Goal: Find specific page/section: Find specific page/section

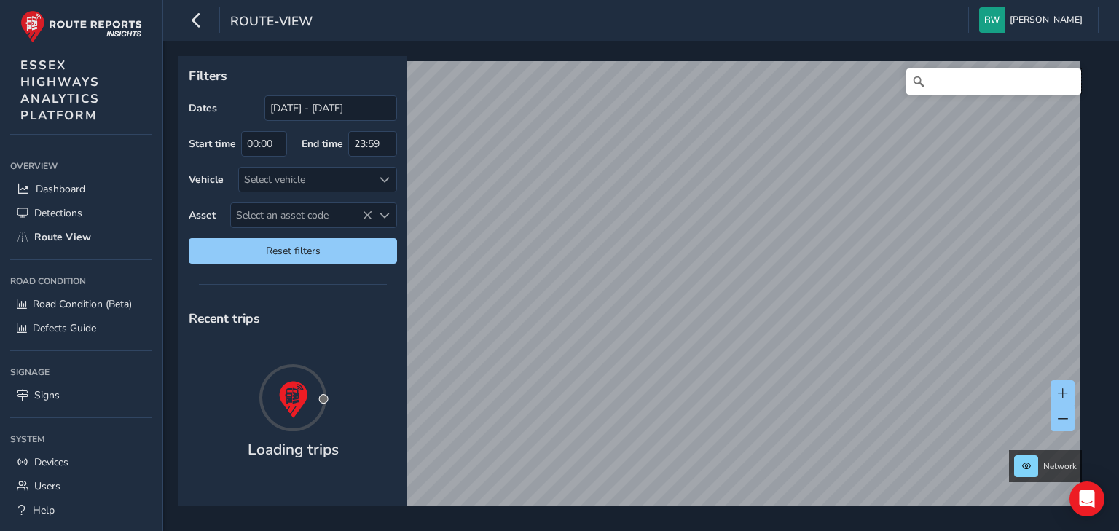
click at [948, 79] on input "Search" at bounding box center [994, 82] width 175 height 26
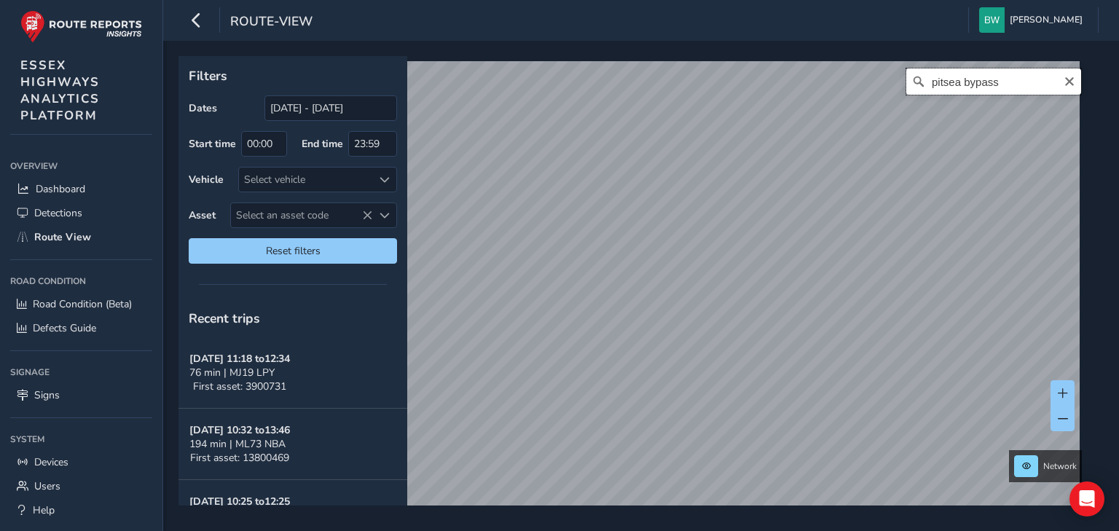
click at [995, 90] on input "pitsea bypass" at bounding box center [994, 82] width 175 height 26
type input "p"
click at [946, 83] on input "Search" at bounding box center [994, 82] width 175 height 26
click at [952, 85] on input "southmayne, [GEOGRAPHIC_DATA]" at bounding box center [994, 82] width 175 height 26
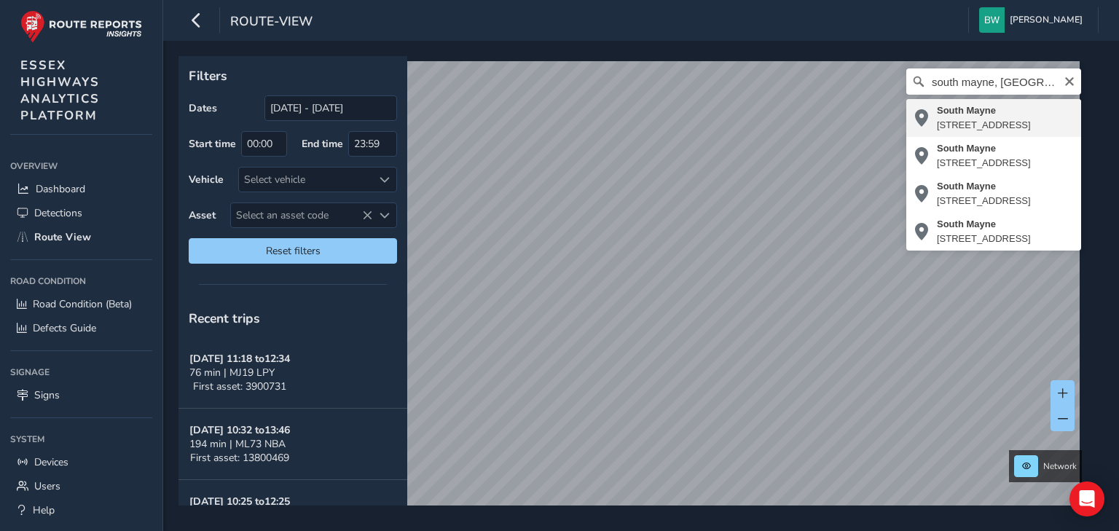
type input "[STREET_ADDRESS][PERSON_NAME]"
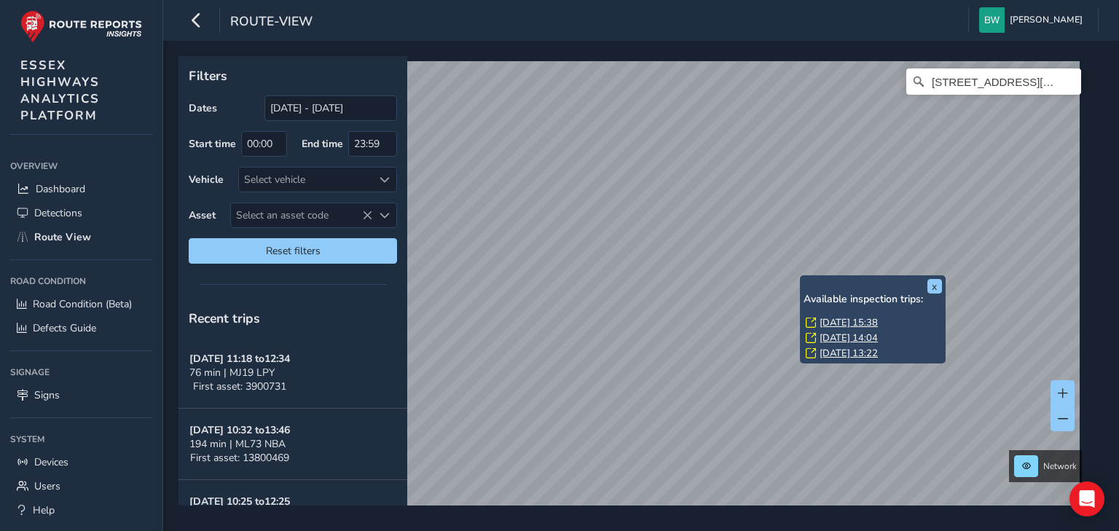
click at [842, 322] on link "[DATE] 15:38" at bounding box center [849, 322] width 58 height 13
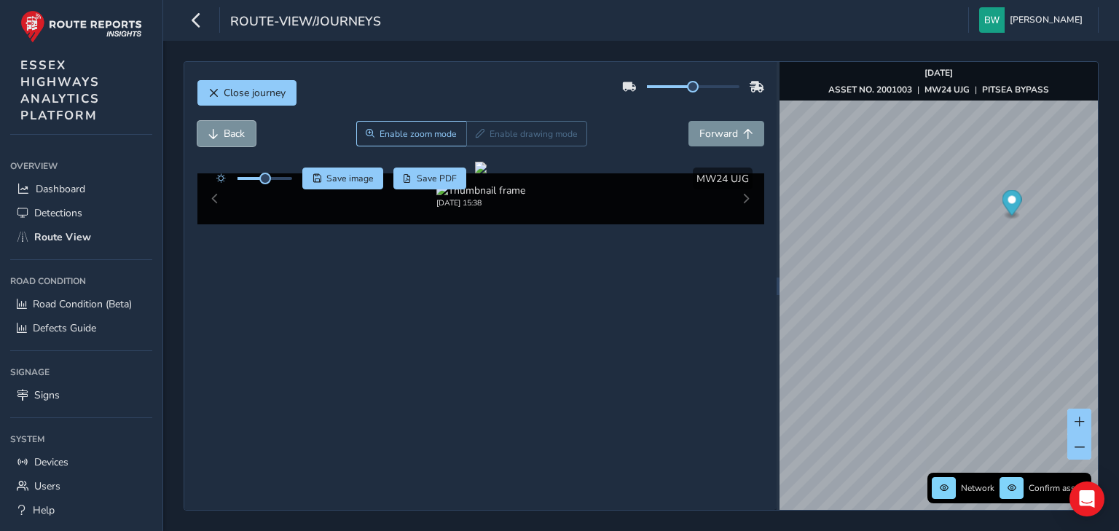
click at [220, 130] on button "Back" at bounding box center [227, 134] width 58 height 26
click at [727, 130] on span "Forward" at bounding box center [719, 134] width 39 height 14
click at [232, 136] on span "Back" at bounding box center [234, 134] width 21 height 14
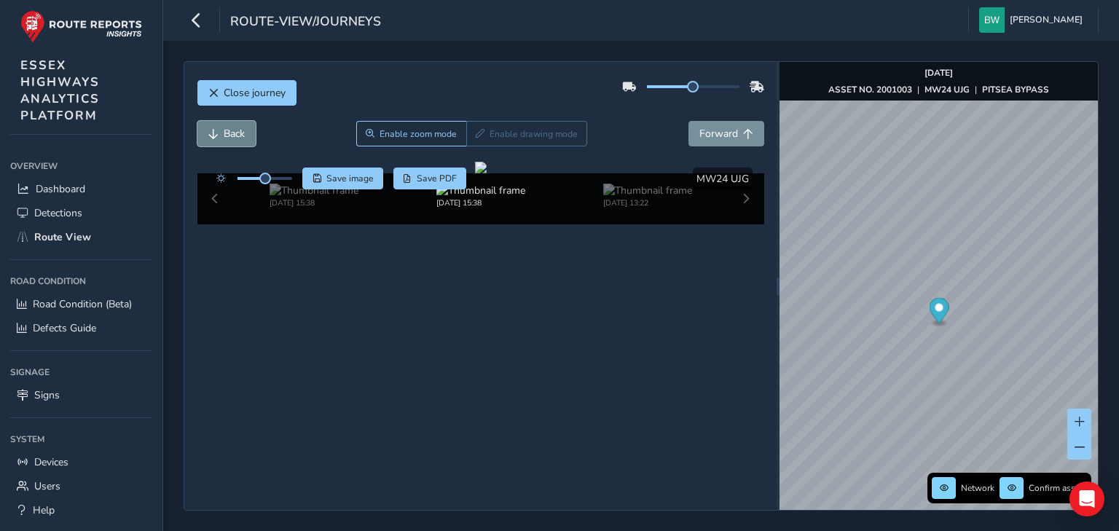
click at [232, 136] on span "Back" at bounding box center [234, 134] width 21 height 14
